Goal: Task Accomplishment & Management: Manage account settings

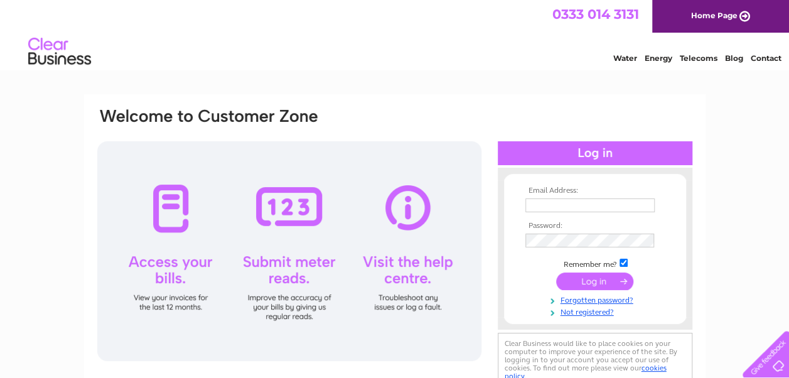
type input "[PERSON_NAME][EMAIL_ADDRESS][DOMAIN_NAME]"
click at [582, 284] on input "submit" at bounding box center [594, 281] width 77 height 18
drag, startPoint x: 547, startPoint y: 80, endPoint x: 446, endPoint y: 260, distance: 206.4
click at [446, 260] on div at bounding box center [289, 251] width 384 height 220
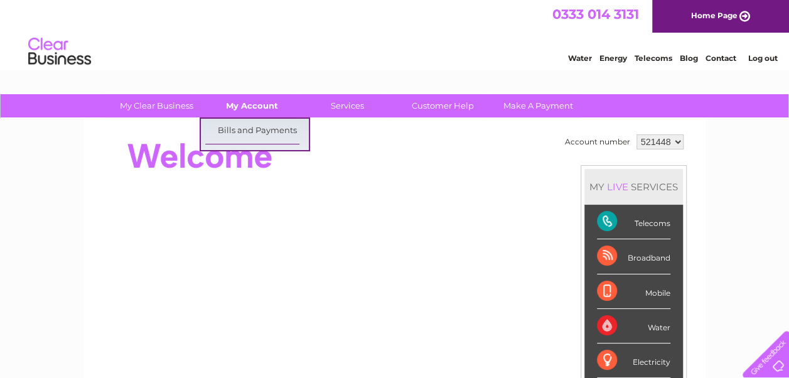
click at [264, 109] on link "My Account" at bounding box center [252, 105] width 104 height 23
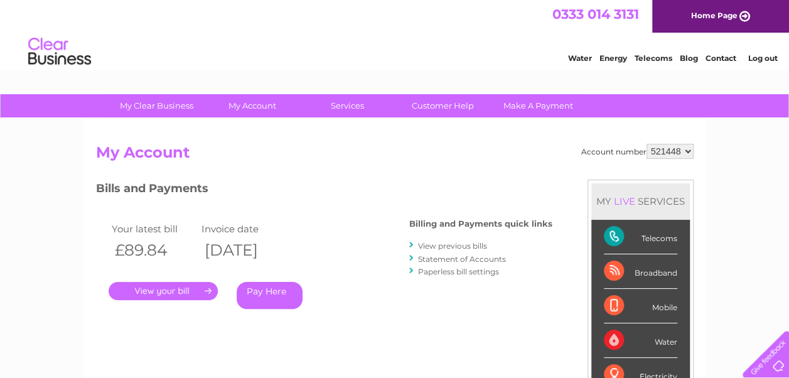
click at [186, 291] on link "." at bounding box center [163, 291] width 109 height 18
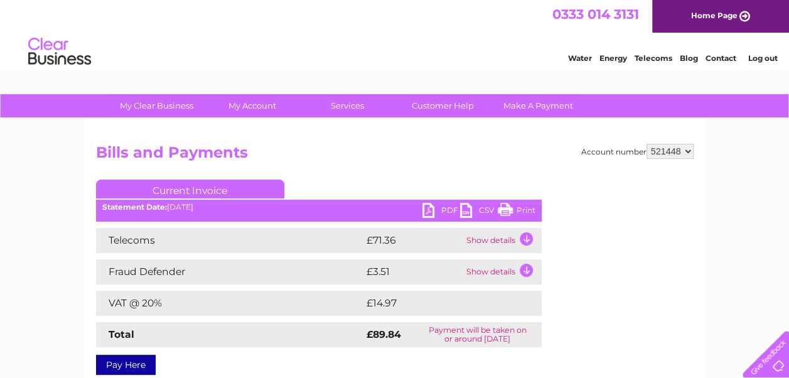
click at [438, 211] on link "PDF" at bounding box center [442, 212] width 38 height 18
